Goal: Check status: Check status

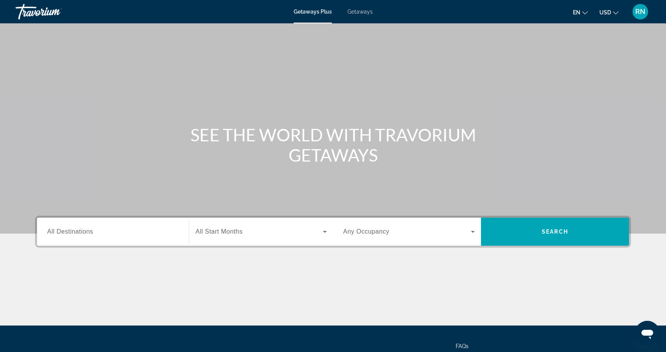
click at [360, 10] on span "Getaways" at bounding box center [360, 12] width 25 height 6
click at [639, 9] on span "RN" at bounding box center [640, 12] width 10 height 8
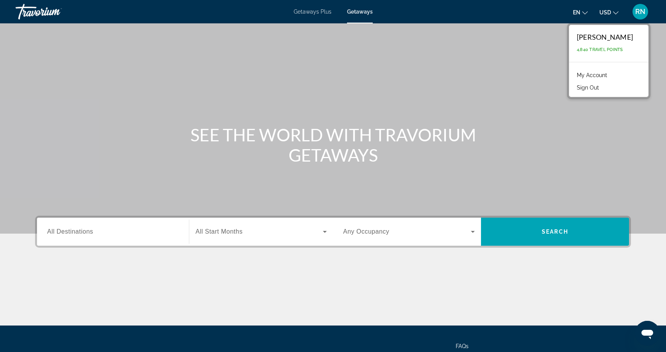
click at [603, 71] on link "My Account" at bounding box center [592, 75] width 38 height 10
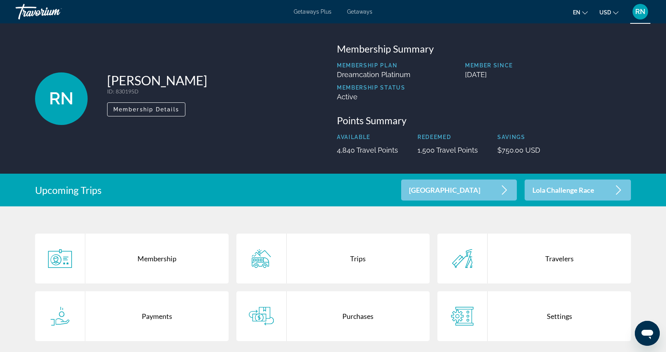
click at [554, 189] on p "Lola Challenge Race" at bounding box center [564, 190] width 62 height 7
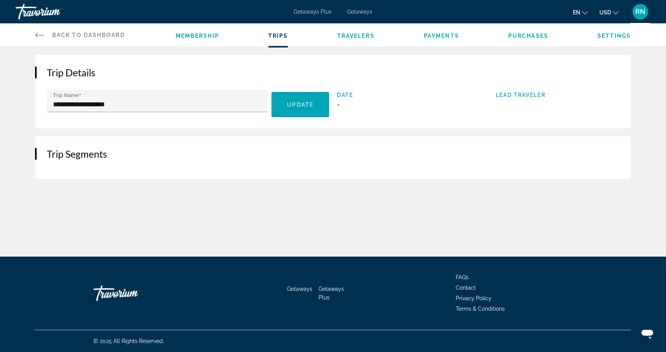
click at [438, 35] on span "Payments" at bounding box center [441, 36] width 35 height 6
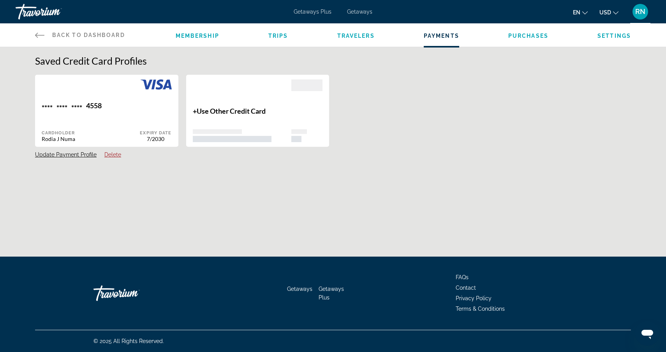
click at [532, 34] on span "Purchases" at bounding box center [528, 36] width 40 height 6
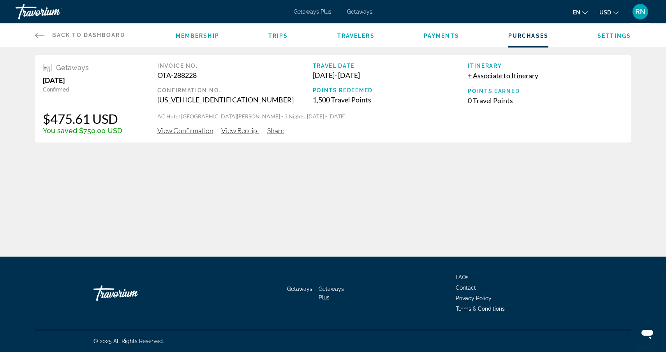
click at [199, 131] on span "View Confirmation" at bounding box center [185, 130] width 56 height 9
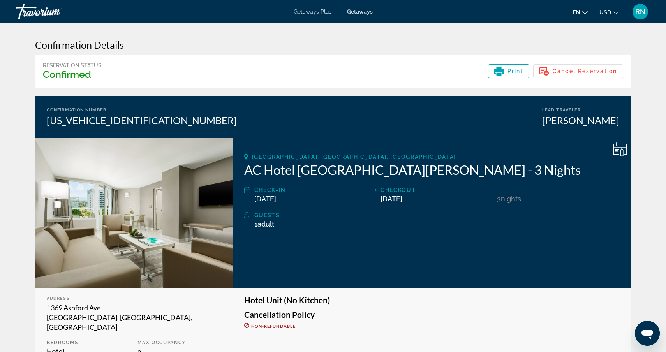
click at [263, 215] on div "Guests" at bounding box center [436, 215] width 365 height 9
click at [643, 12] on span "RN" at bounding box center [640, 12] width 10 height 8
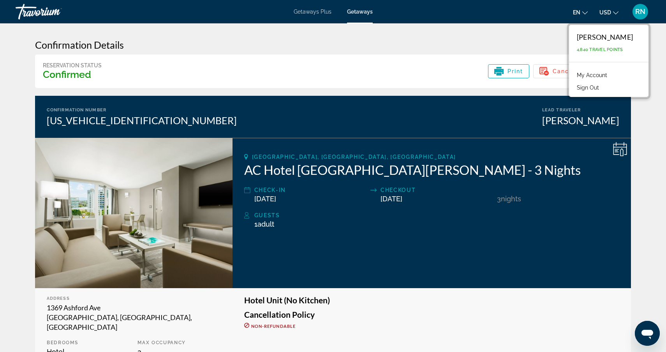
click at [605, 75] on link "My Account" at bounding box center [592, 75] width 38 height 10
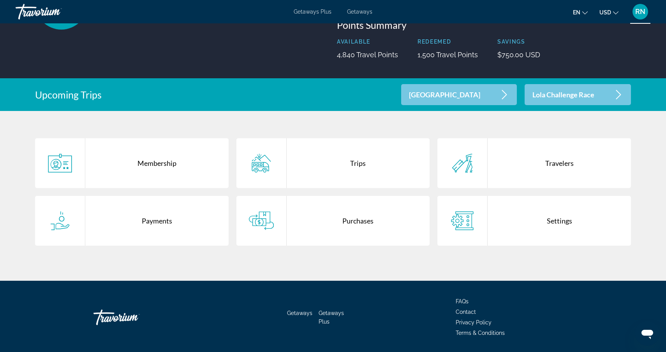
scroll to position [97, 0]
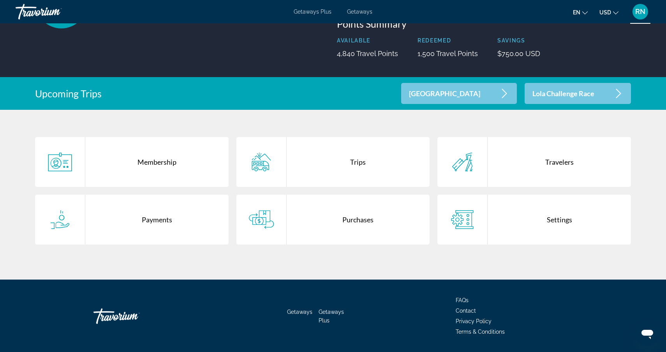
click at [579, 92] on p "Lola Challenge Race" at bounding box center [564, 93] width 62 height 7
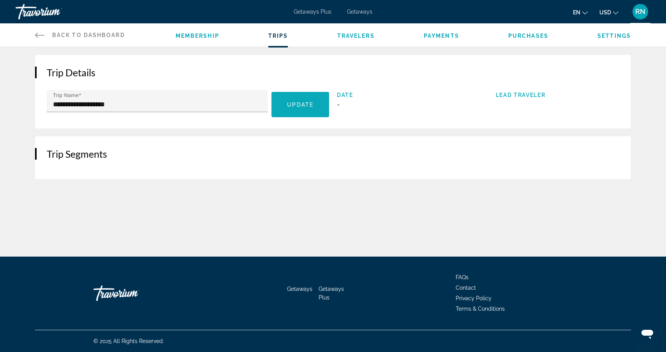
click at [299, 102] on span "Update" at bounding box center [300, 105] width 26 height 6
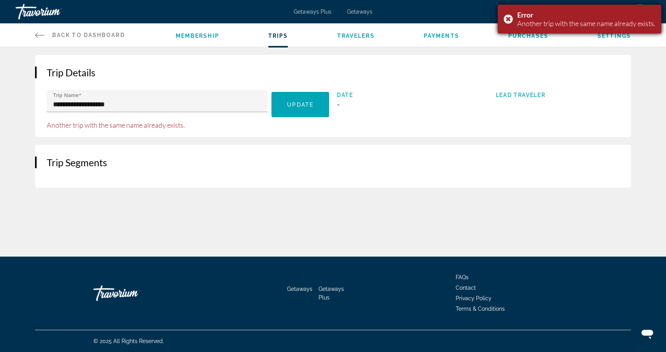
click at [507, 18] on div "Error Another trip with the same name already exists." at bounding box center [580, 19] width 164 height 29
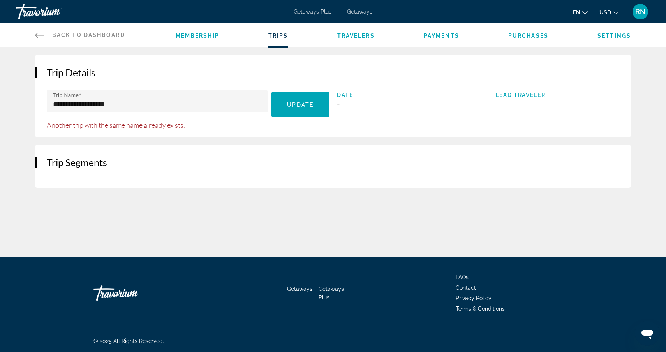
click at [360, 12] on span "Getaways" at bounding box center [359, 12] width 25 height 6
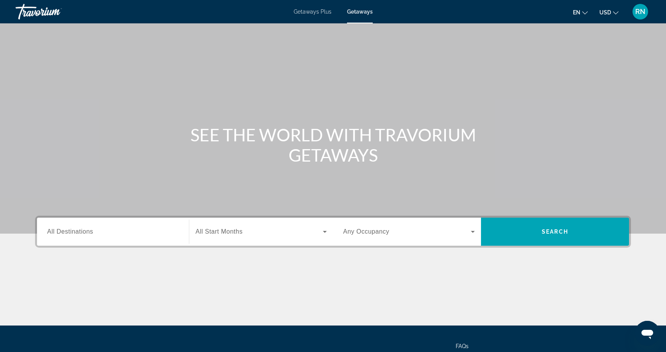
click at [645, 10] on span "RN" at bounding box center [640, 12] width 10 height 8
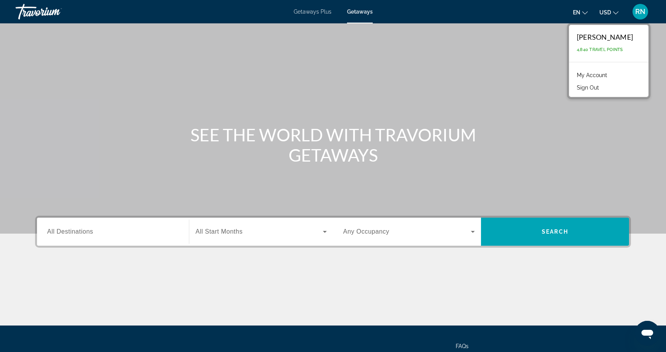
click at [604, 74] on link "My Account" at bounding box center [592, 75] width 38 height 10
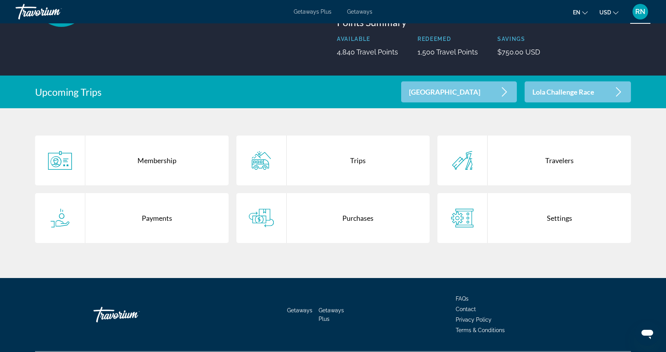
scroll to position [120, 0]
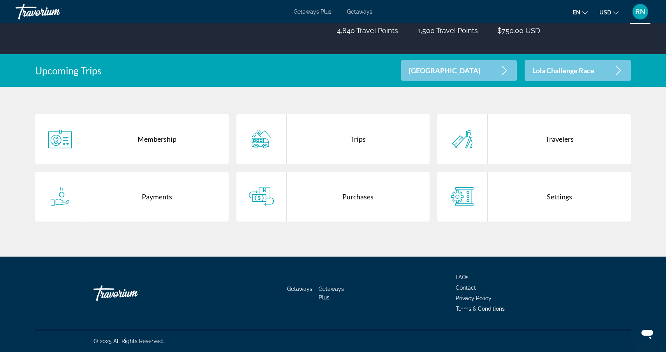
click at [567, 139] on div "Travelers" at bounding box center [559, 139] width 143 height 50
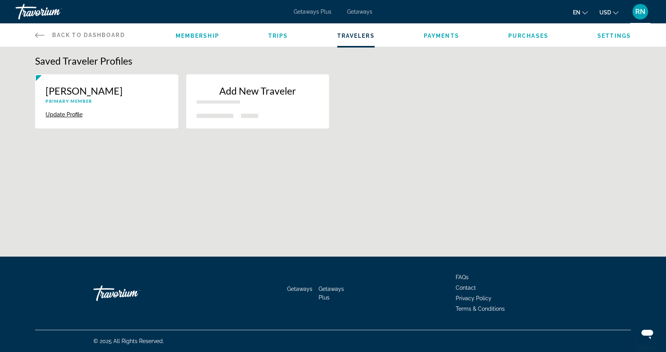
click at [266, 90] on p "Add New Traveler" at bounding box center [258, 91] width 122 height 12
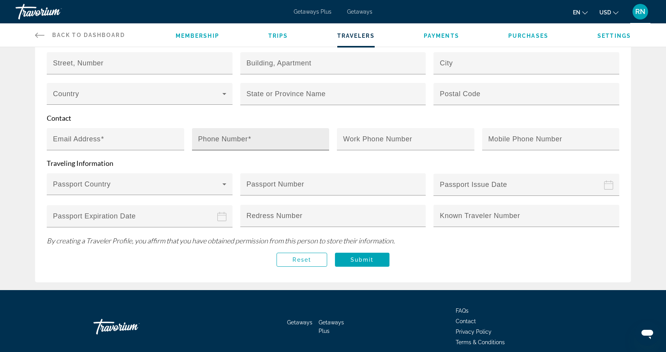
scroll to position [235, 0]
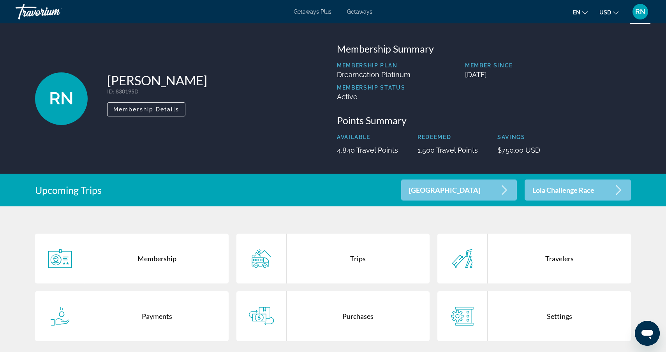
click at [354, 259] on div "Trips" at bounding box center [358, 259] width 143 height 50
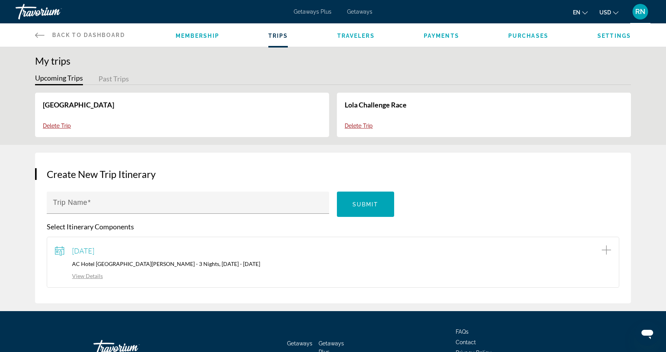
click at [89, 275] on link "View Details" at bounding box center [79, 276] width 48 height 7
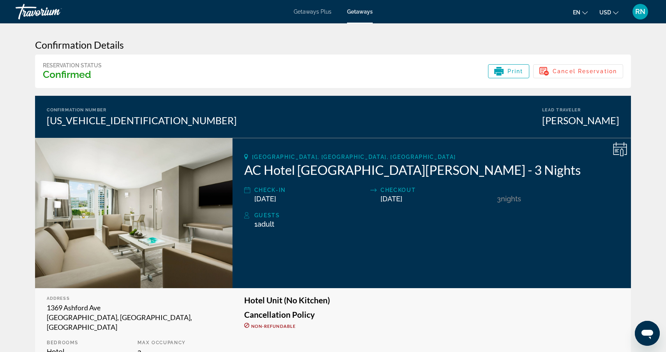
click at [620, 147] on icon "Main content" at bounding box center [621, 148] width 14 height 13
click at [612, 122] on div "[PERSON_NAME]" at bounding box center [580, 121] width 77 height 12
